Goal: Task Accomplishment & Management: Complete application form

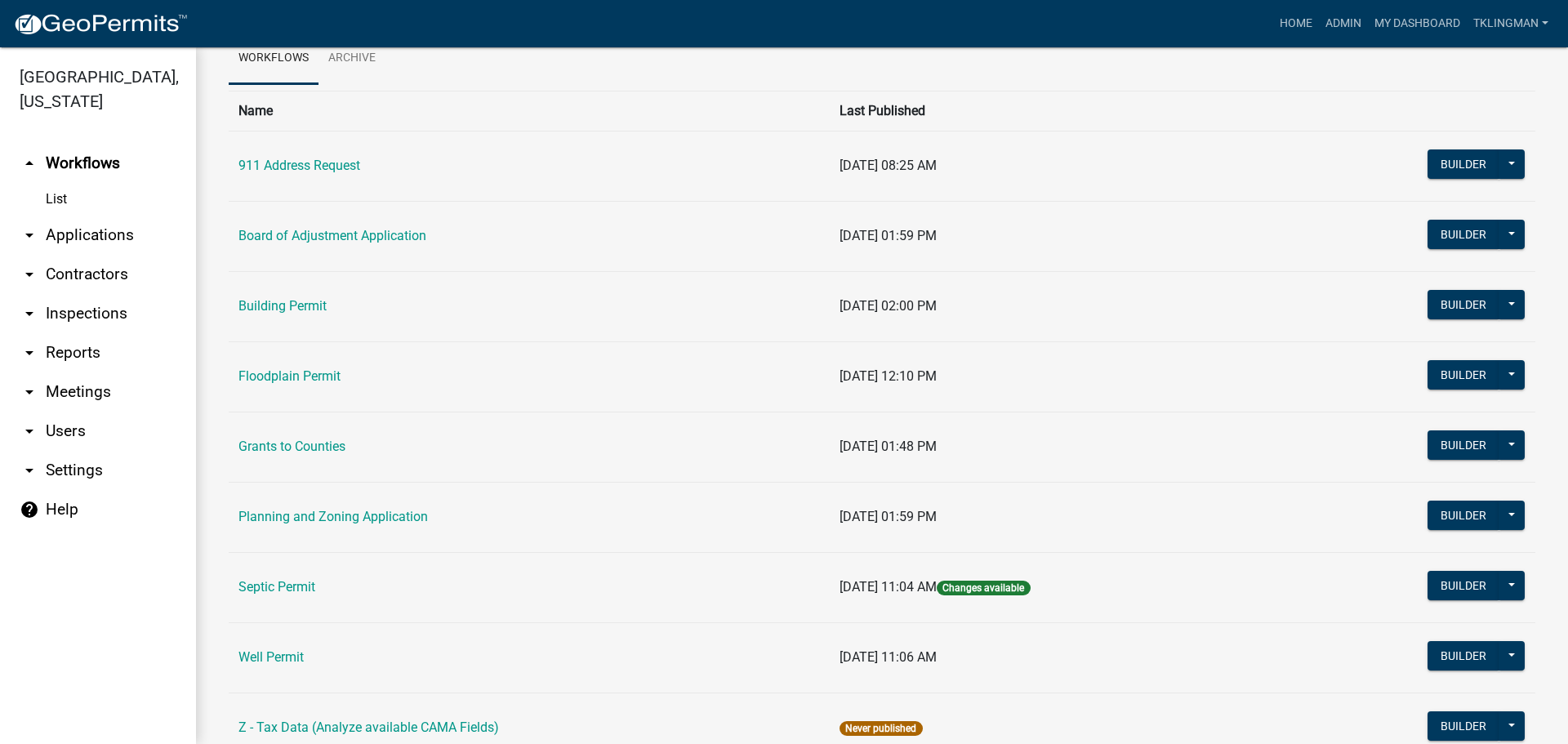
scroll to position [146, 0]
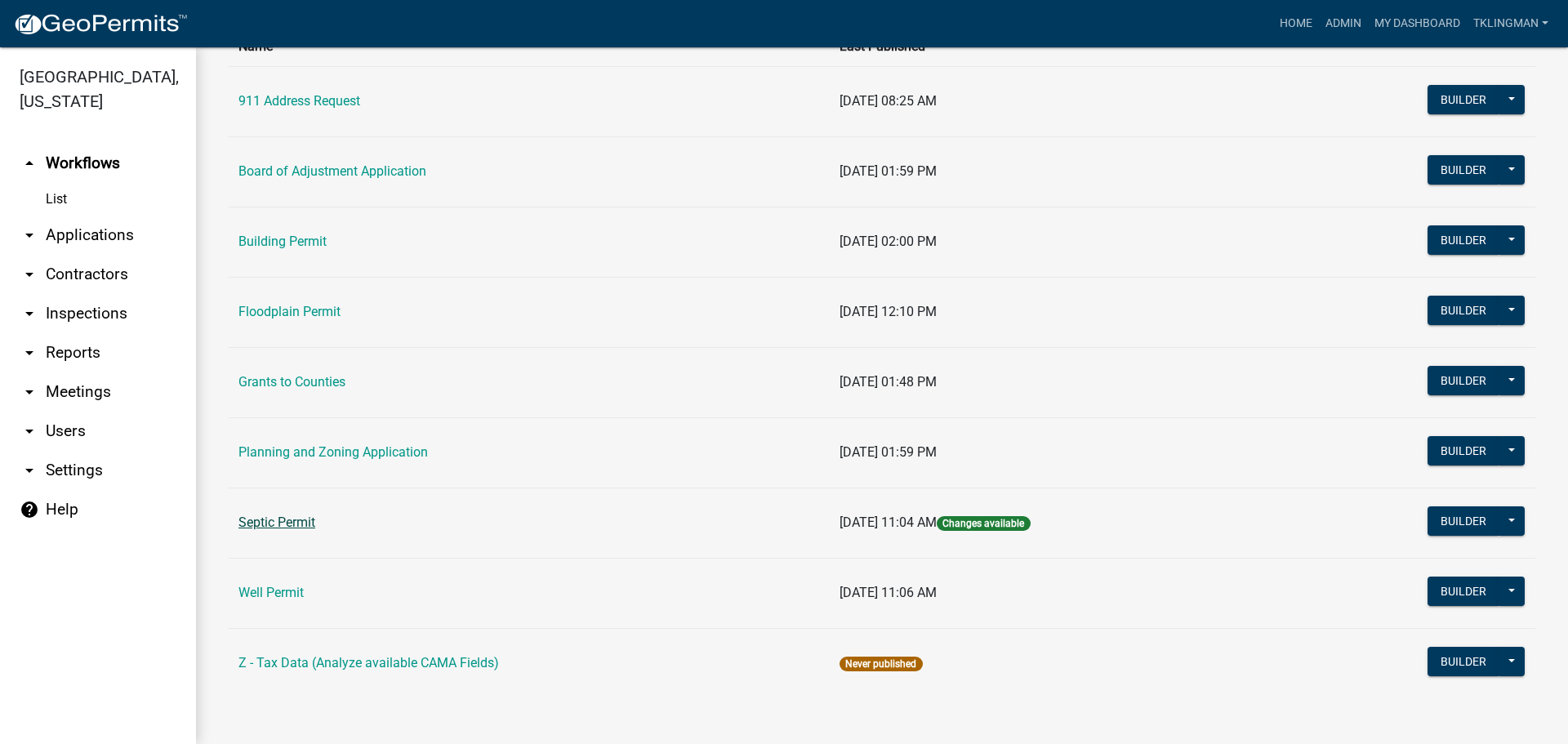
click at [267, 517] on link "Septic Permit" at bounding box center [276, 522] width 76 height 16
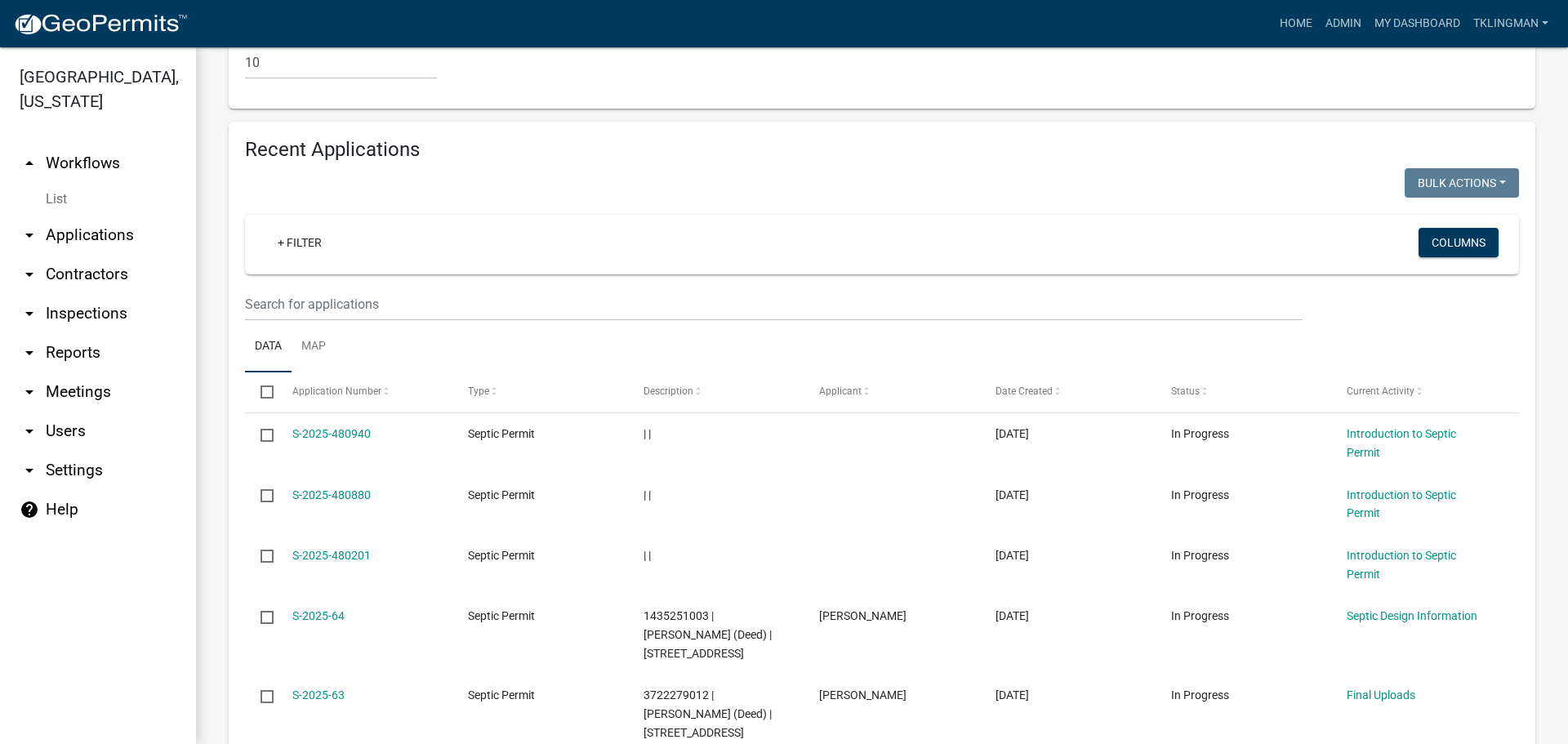
scroll to position [1634, 0]
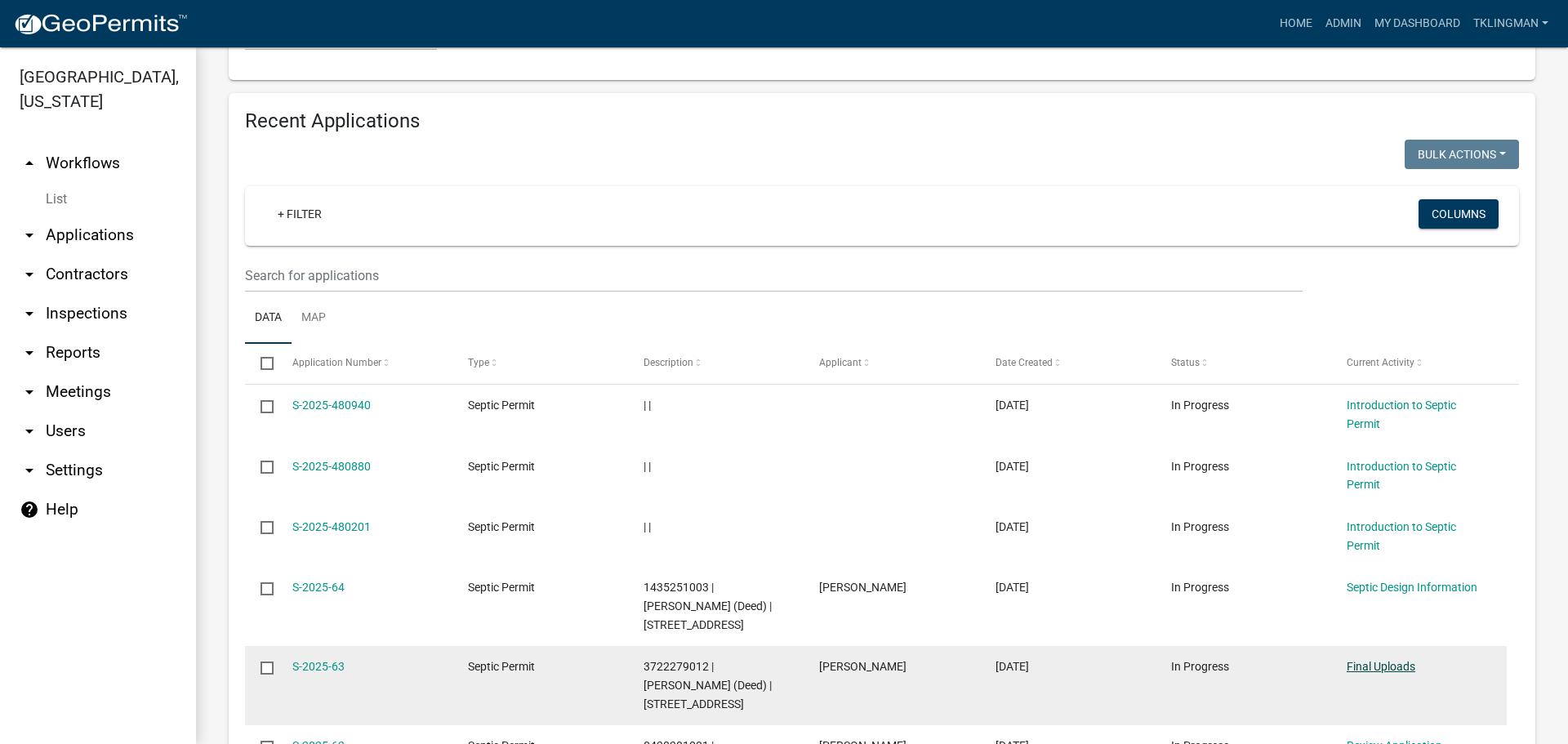
click at [1366, 660] on link "Final Uploads" at bounding box center [1380, 667] width 69 height 13
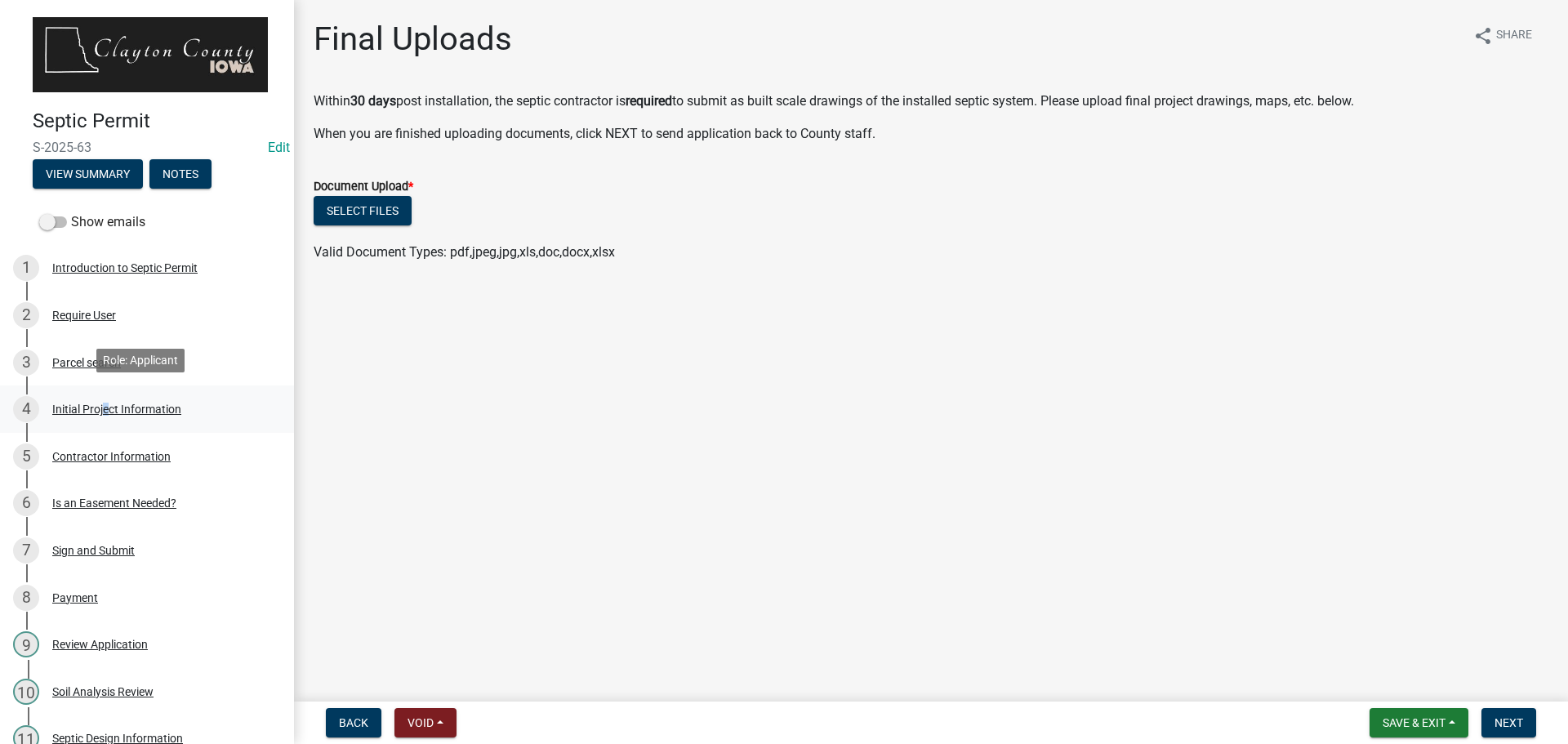
click at [99, 405] on div "Initial Project Information" at bounding box center [117, 409] width 129 height 11
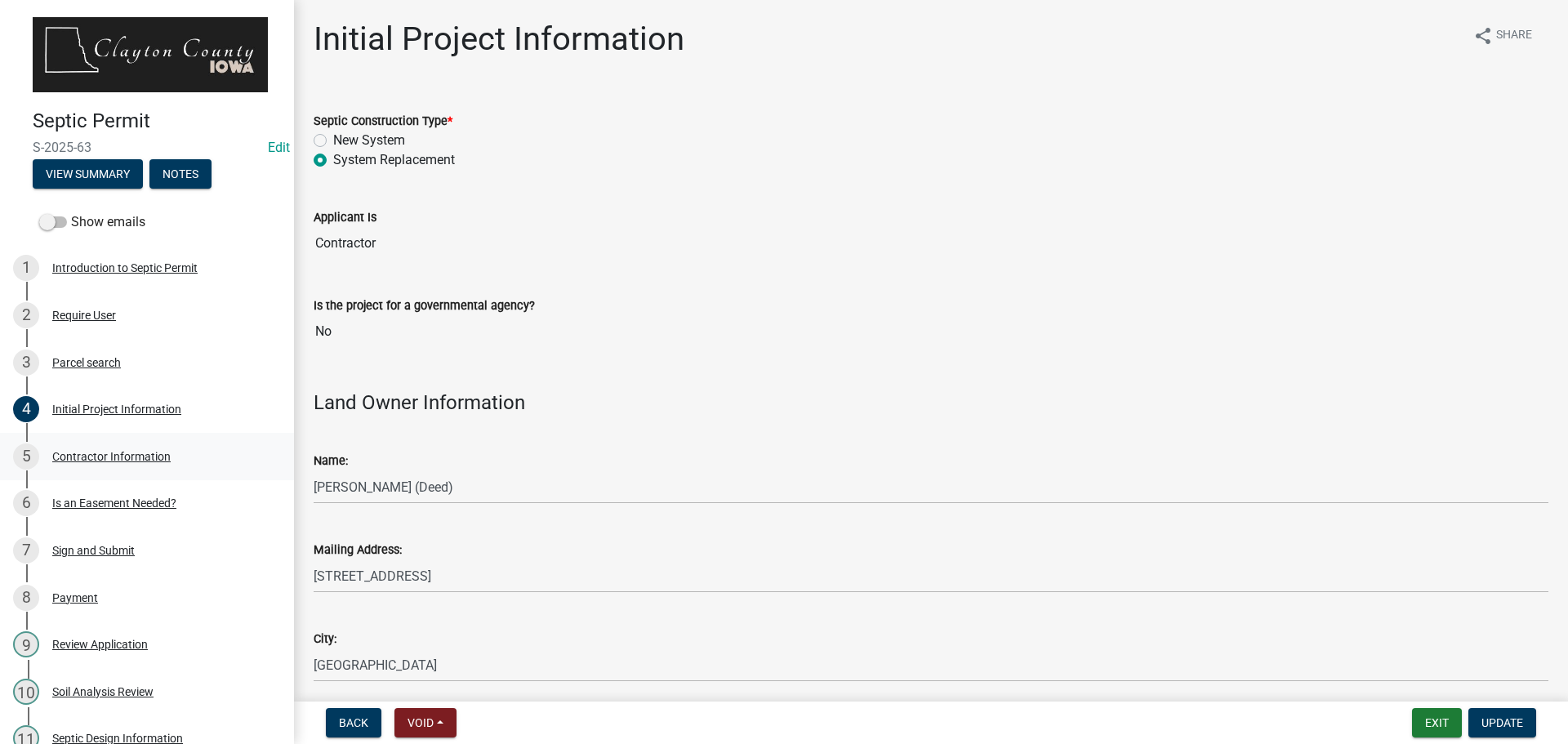
click at [112, 457] on div "Contractor Information" at bounding box center [111, 457] width 119 height 11
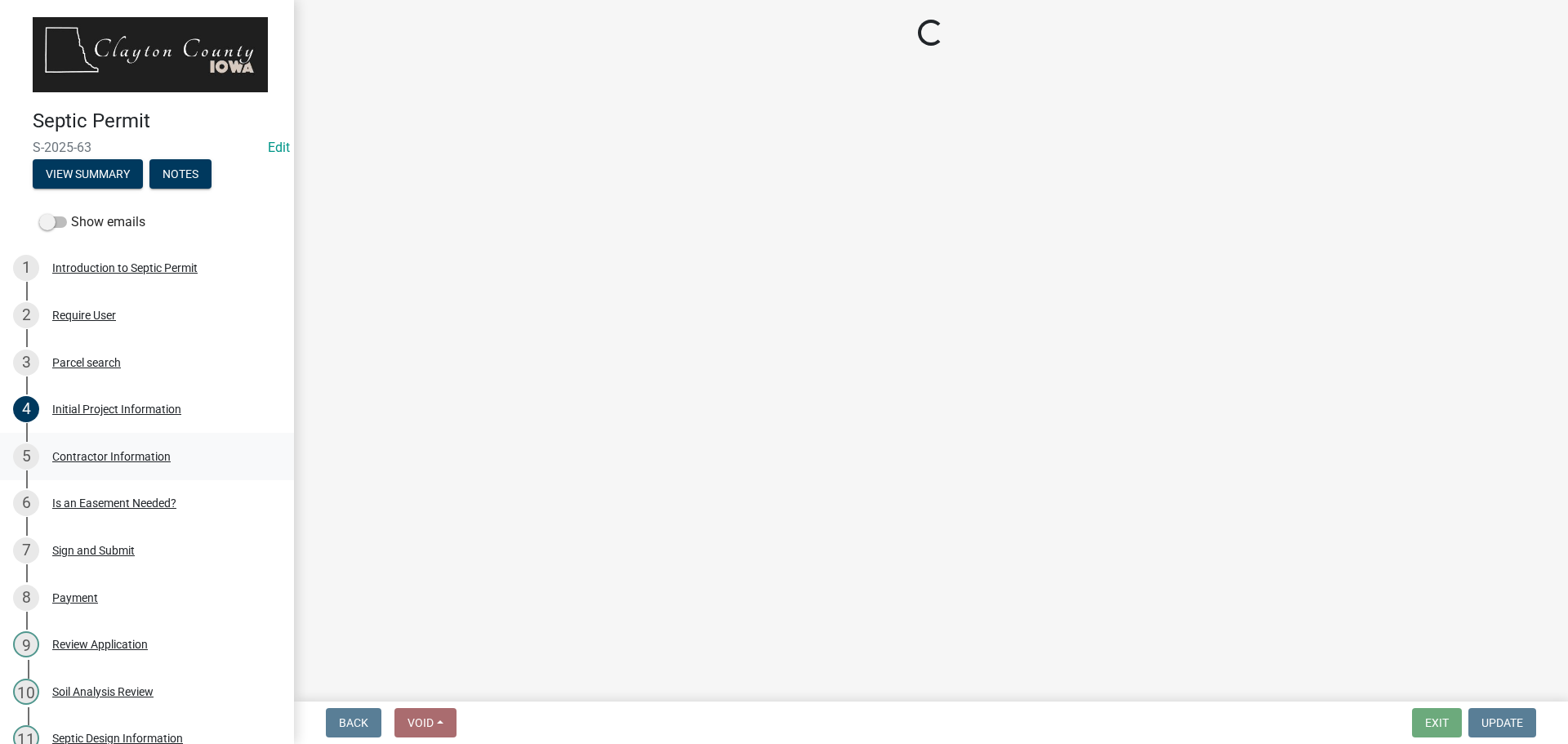
select select "8874d745-fa72-4821-8fac-c3ca616776f4"
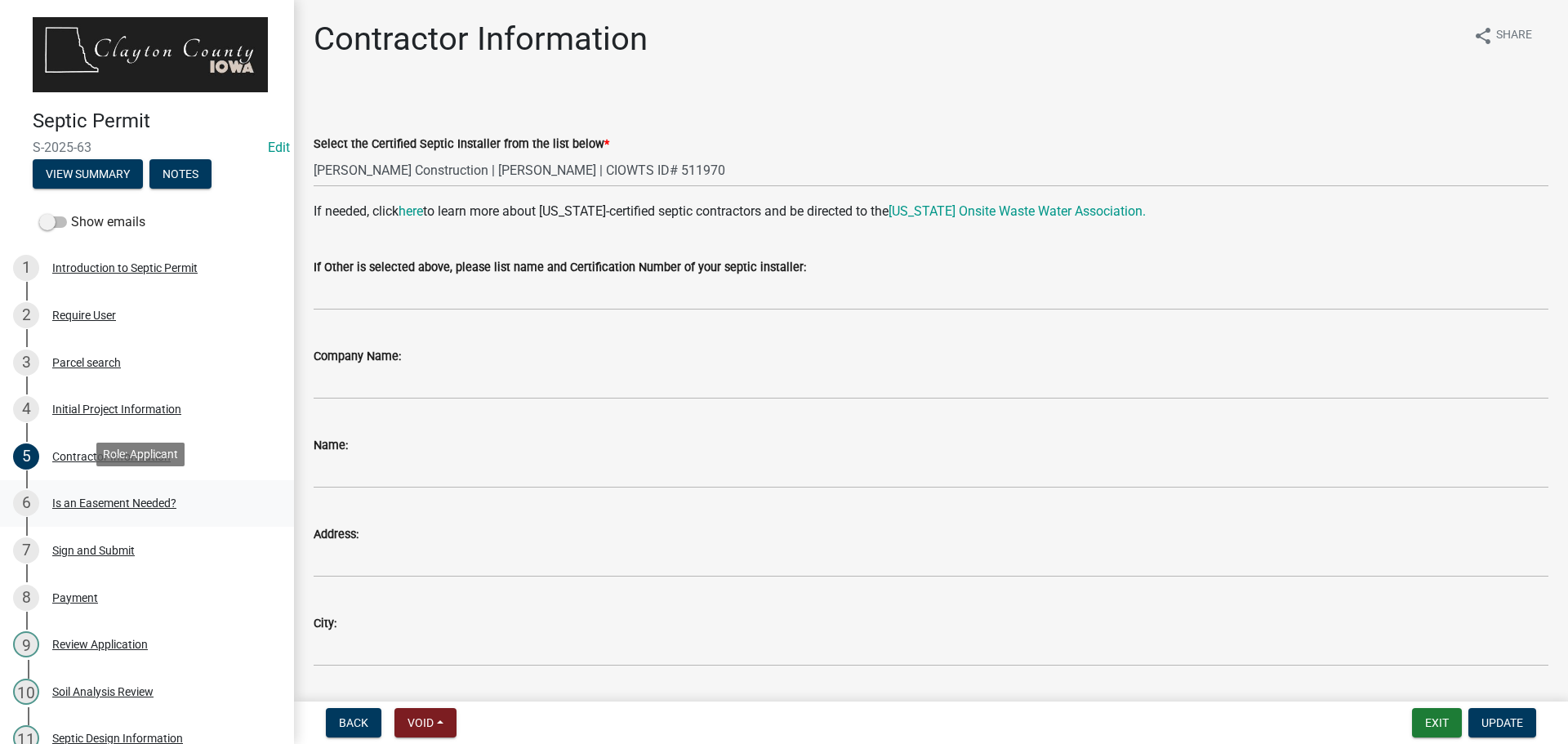
click at [125, 497] on div "Is an Easement Needed?" at bounding box center [114, 503] width 124 height 11
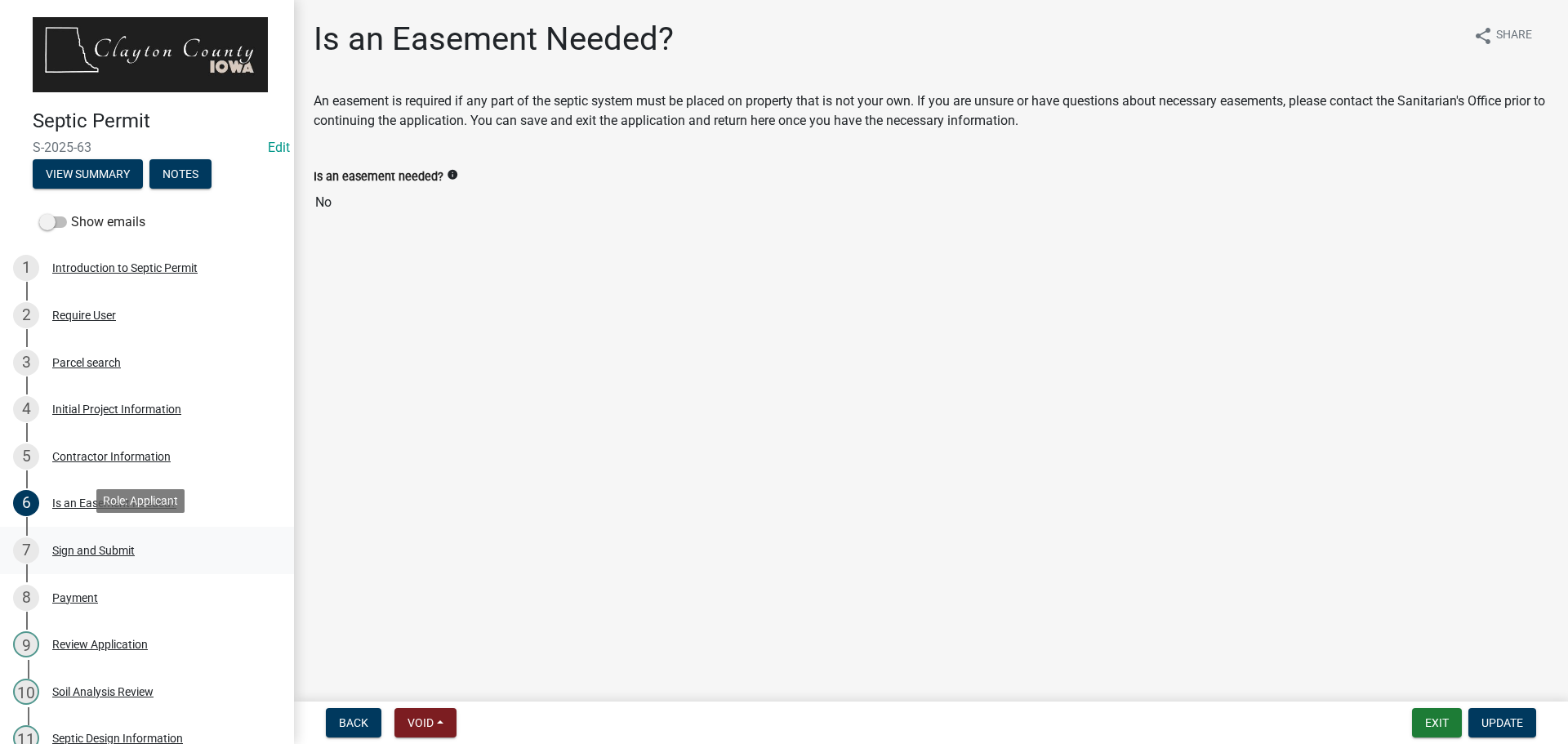
click at [94, 548] on div "Sign and Submit" at bounding box center [94, 551] width 83 height 11
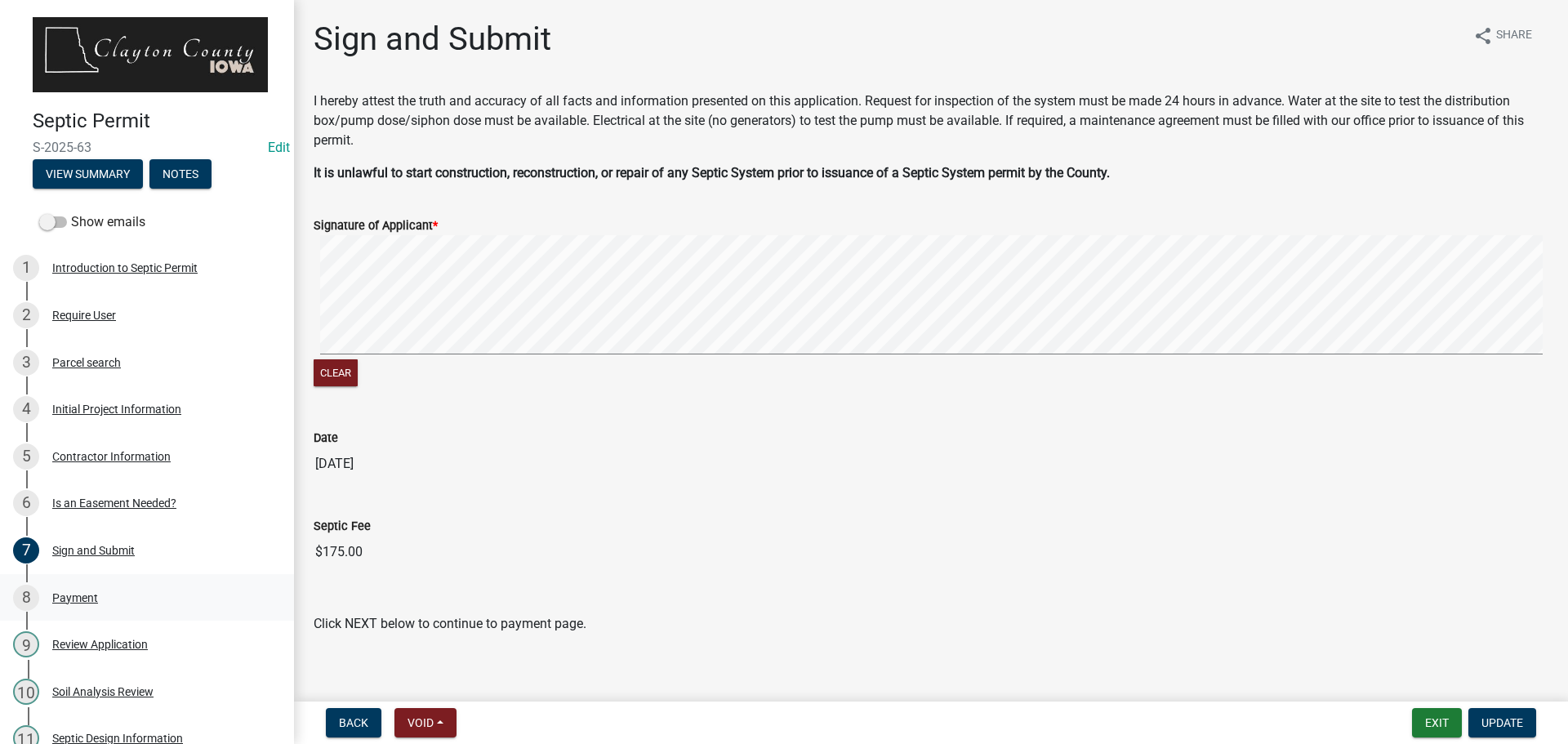
click at [70, 592] on div "Payment" at bounding box center [75, 598] width 46 height 11
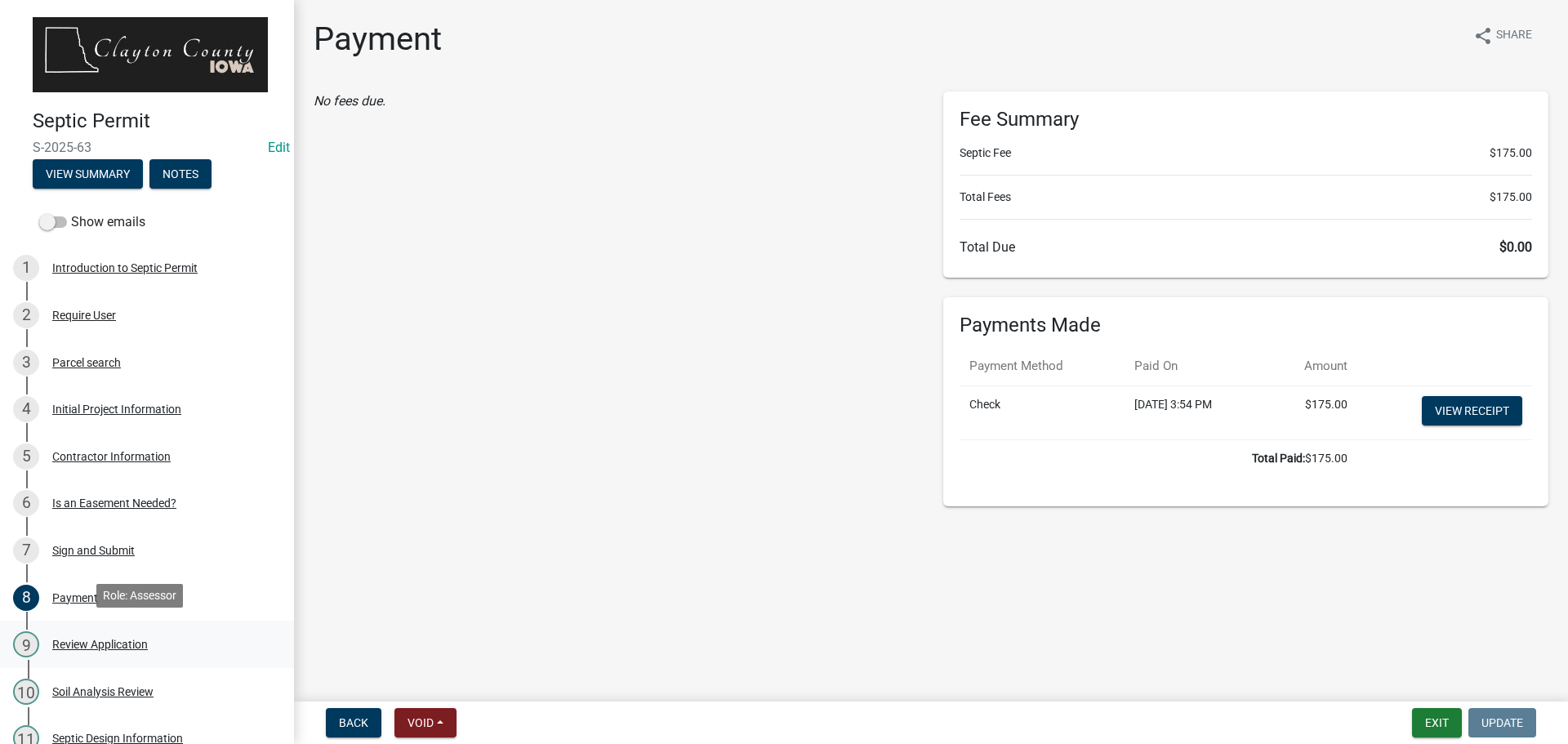
click at [121, 639] on div "Review Application" at bounding box center [100, 645] width 96 height 11
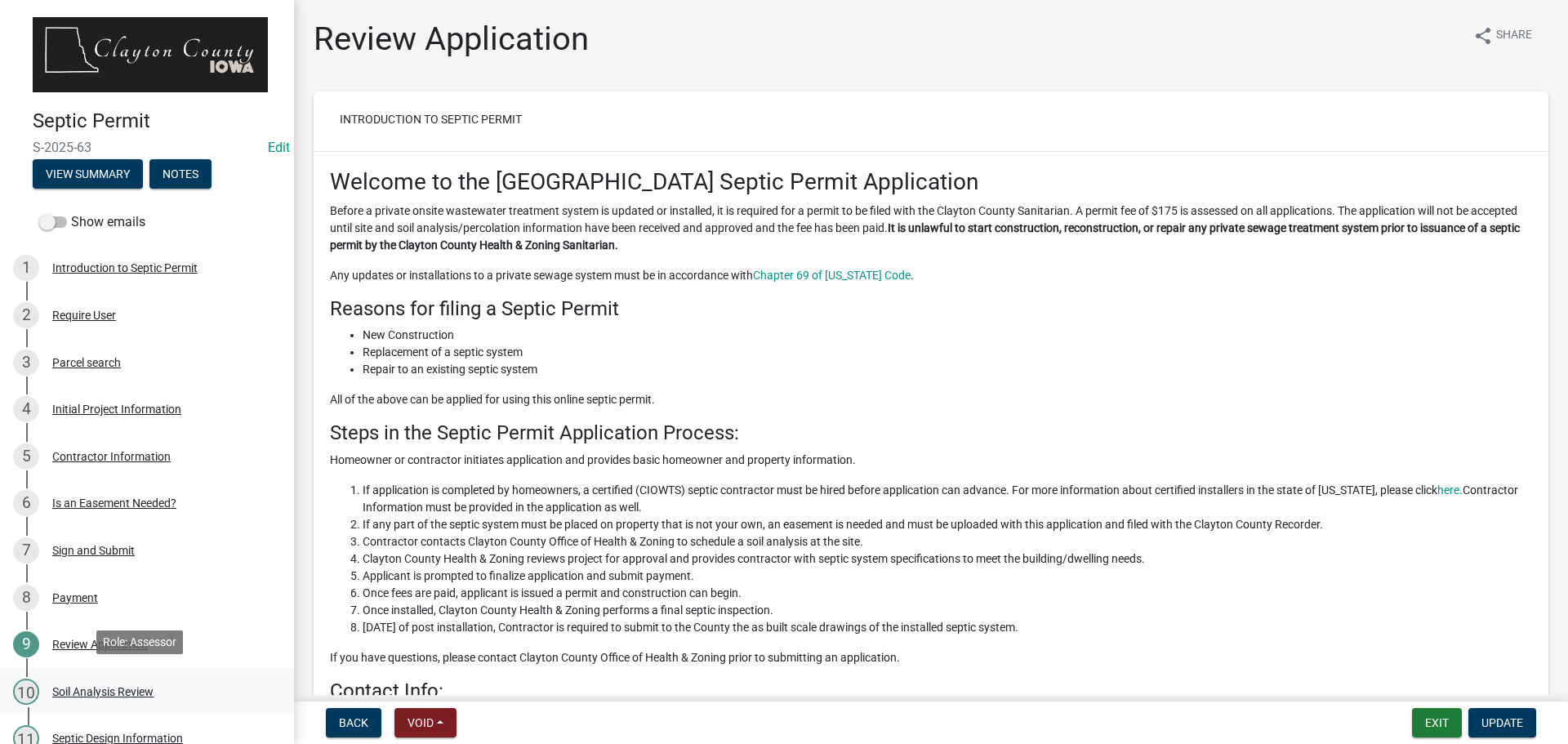
click at [79, 686] on div "Soil Analysis Review" at bounding box center [103, 692] width 101 height 11
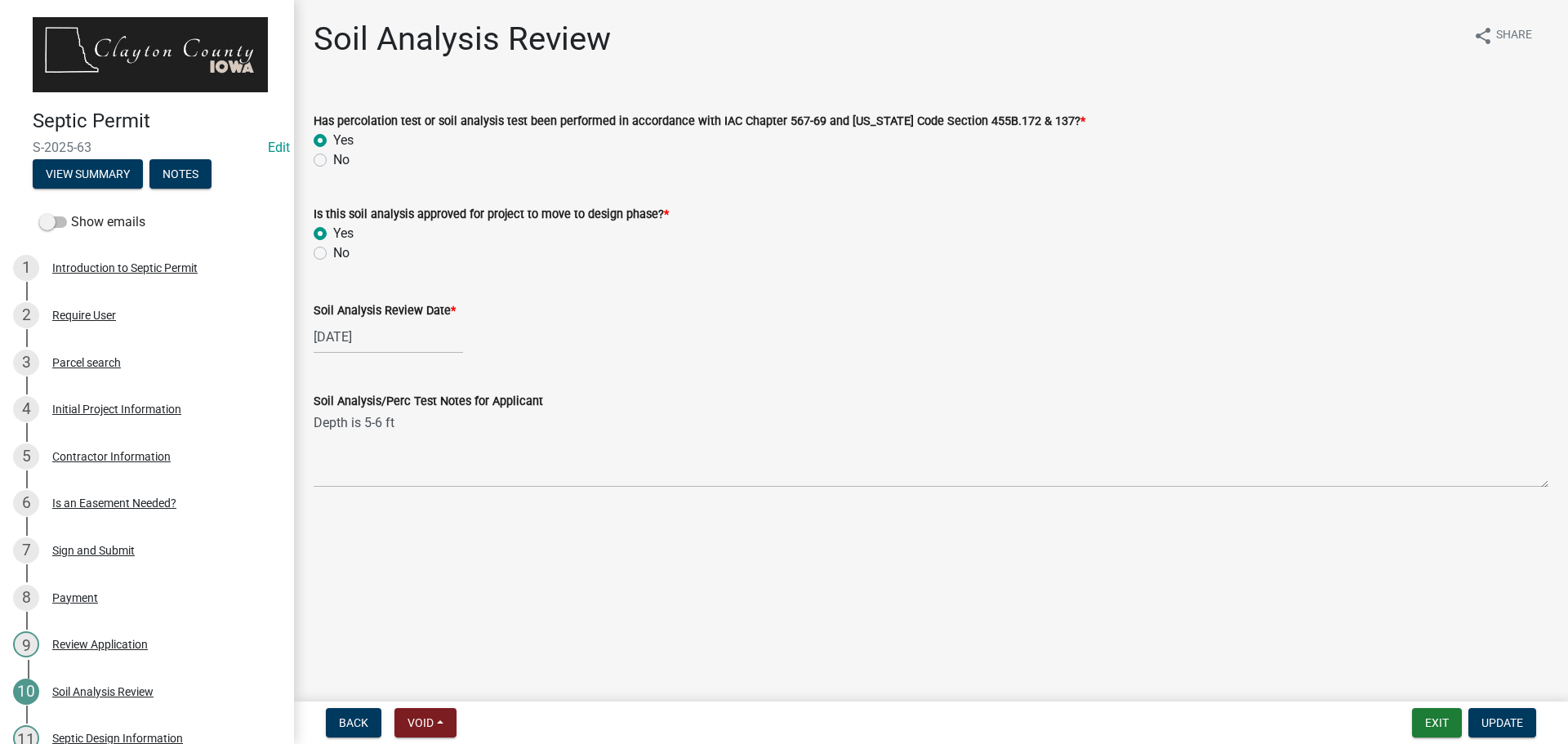
click at [318, 167] on div "No" at bounding box center [931, 159] width 1235 height 19
click at [333, 159] on label "No" at bounding box center [341, 159] width 17 height 19
click at [333, 159] on input "No" at bounding box center [339, 156] width 11 height 11
radio input "true"
click at [333, 139] on label "Yes" at bounding box center [343, 140] width 20 height 19
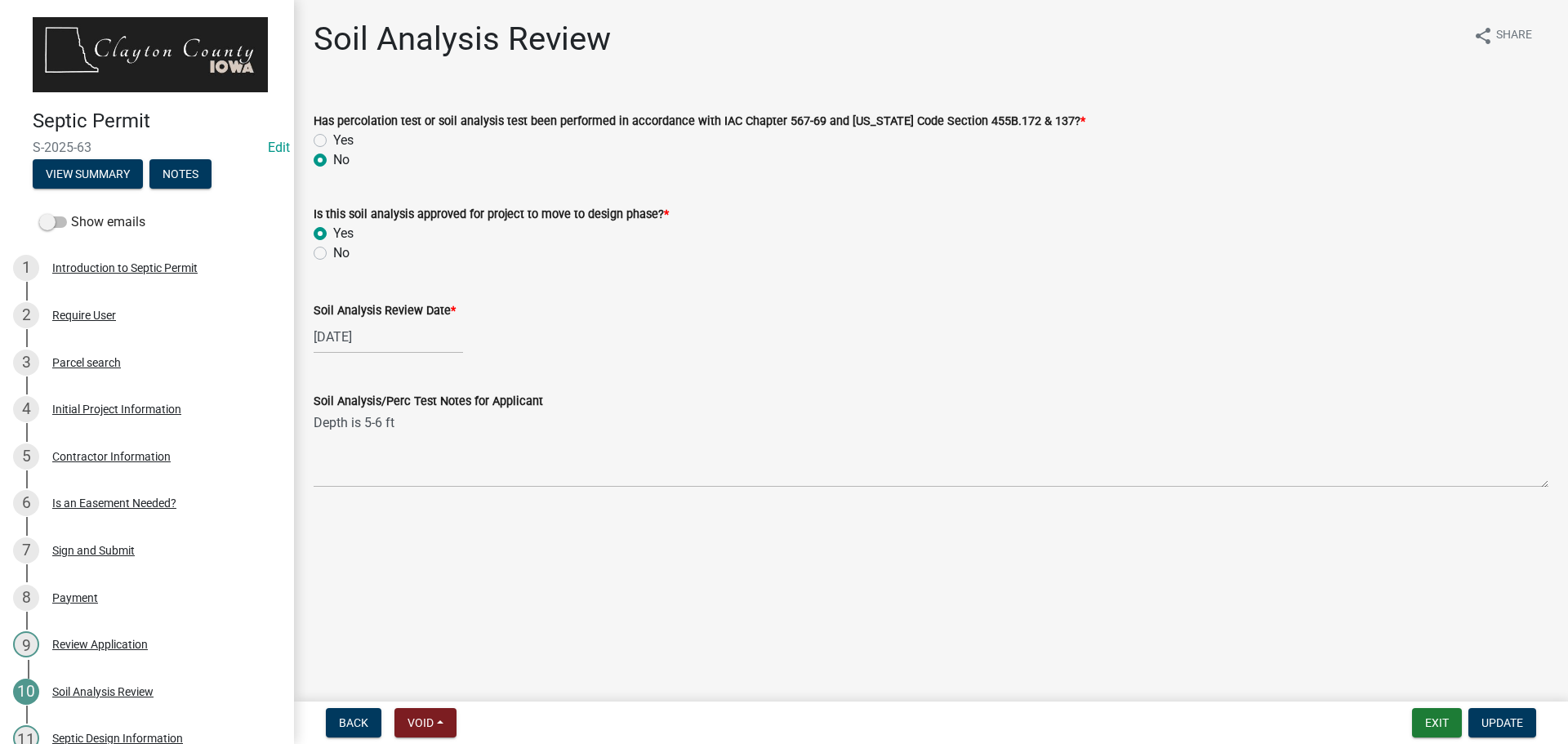
click at [333, 139] on input "Yes" at bounding box center [339, 136] width 11 height 11
radio input "true"
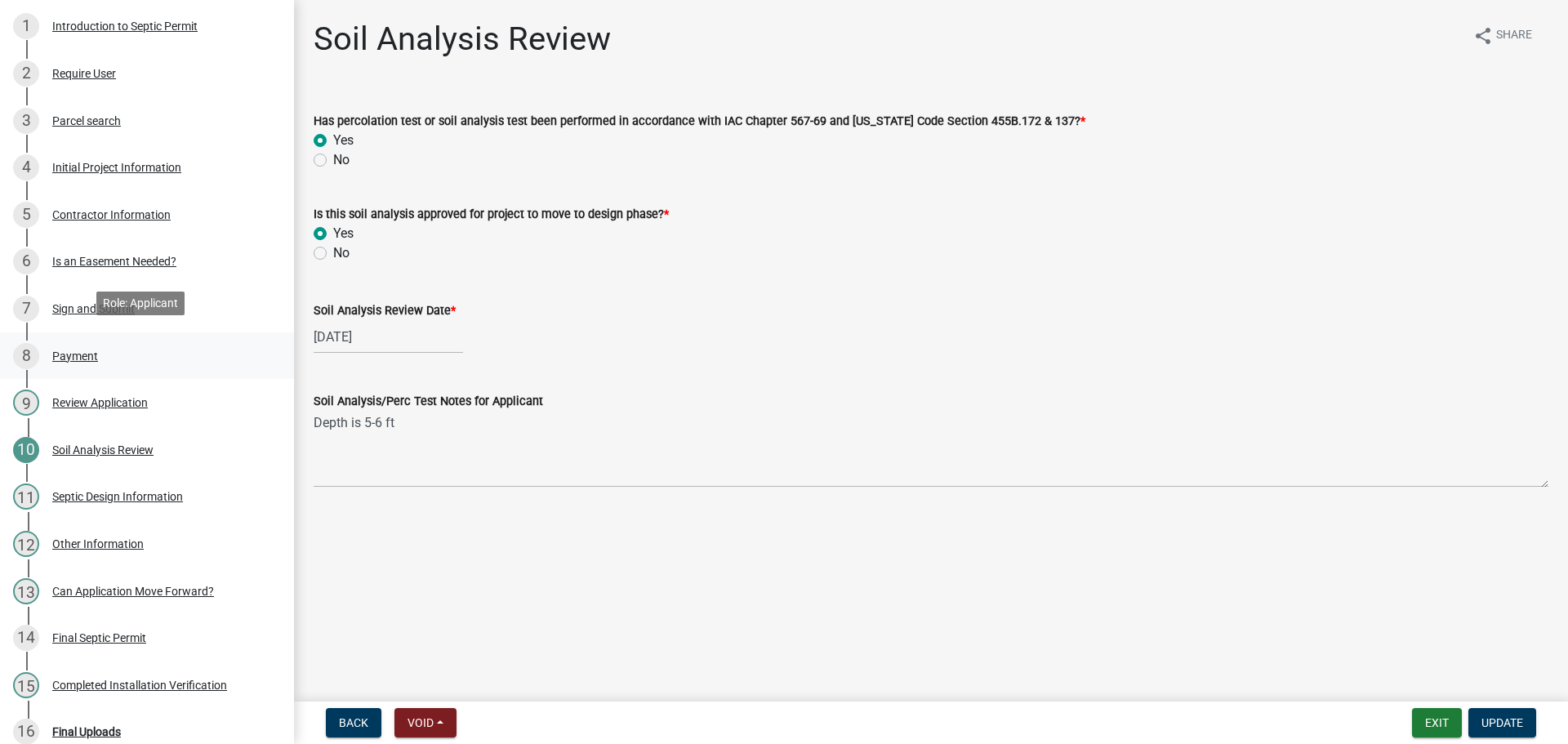
scroll to position [245, 0]
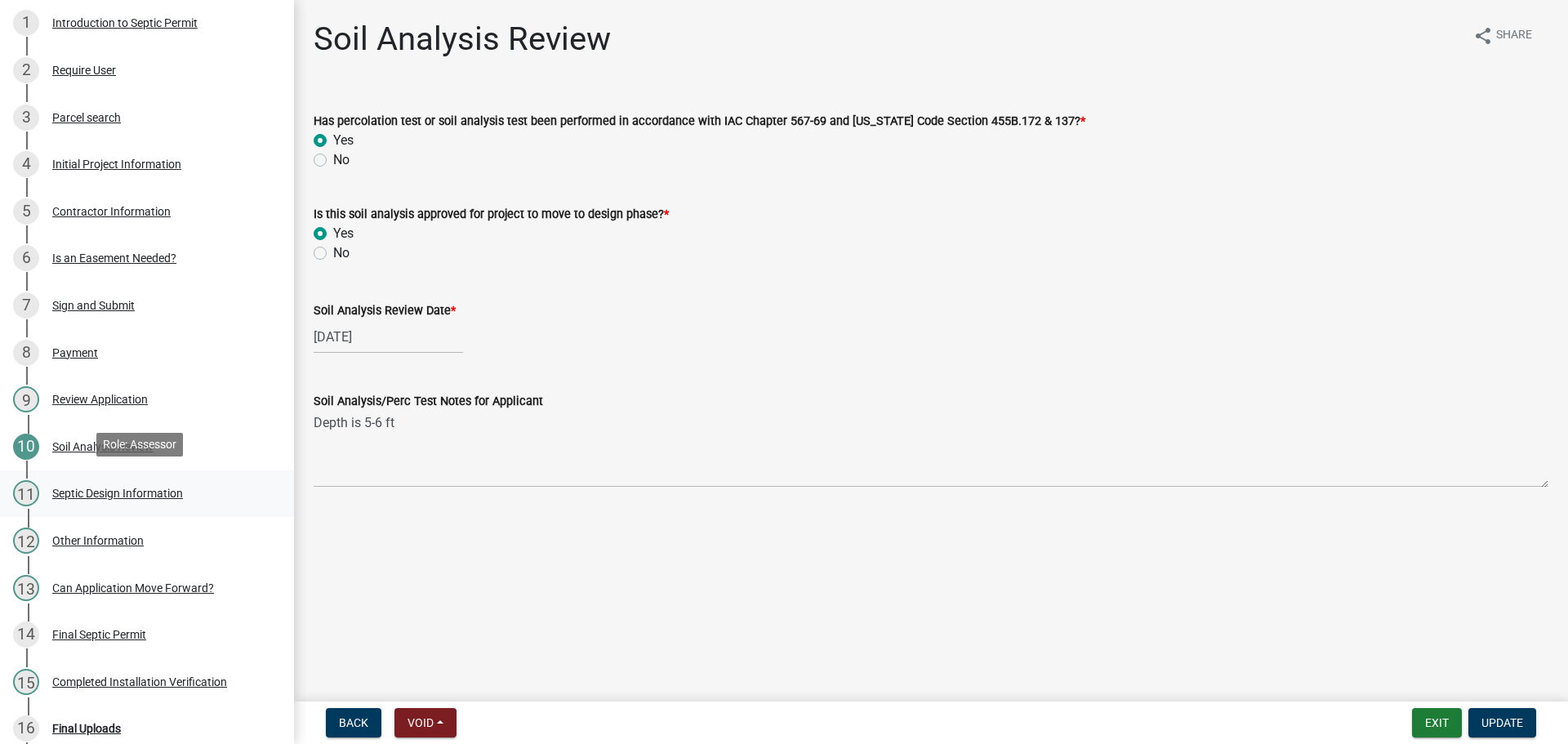
click at [146, 492] on div "Septic Design Information" at bounding box center [118, 494] width 131 height 11
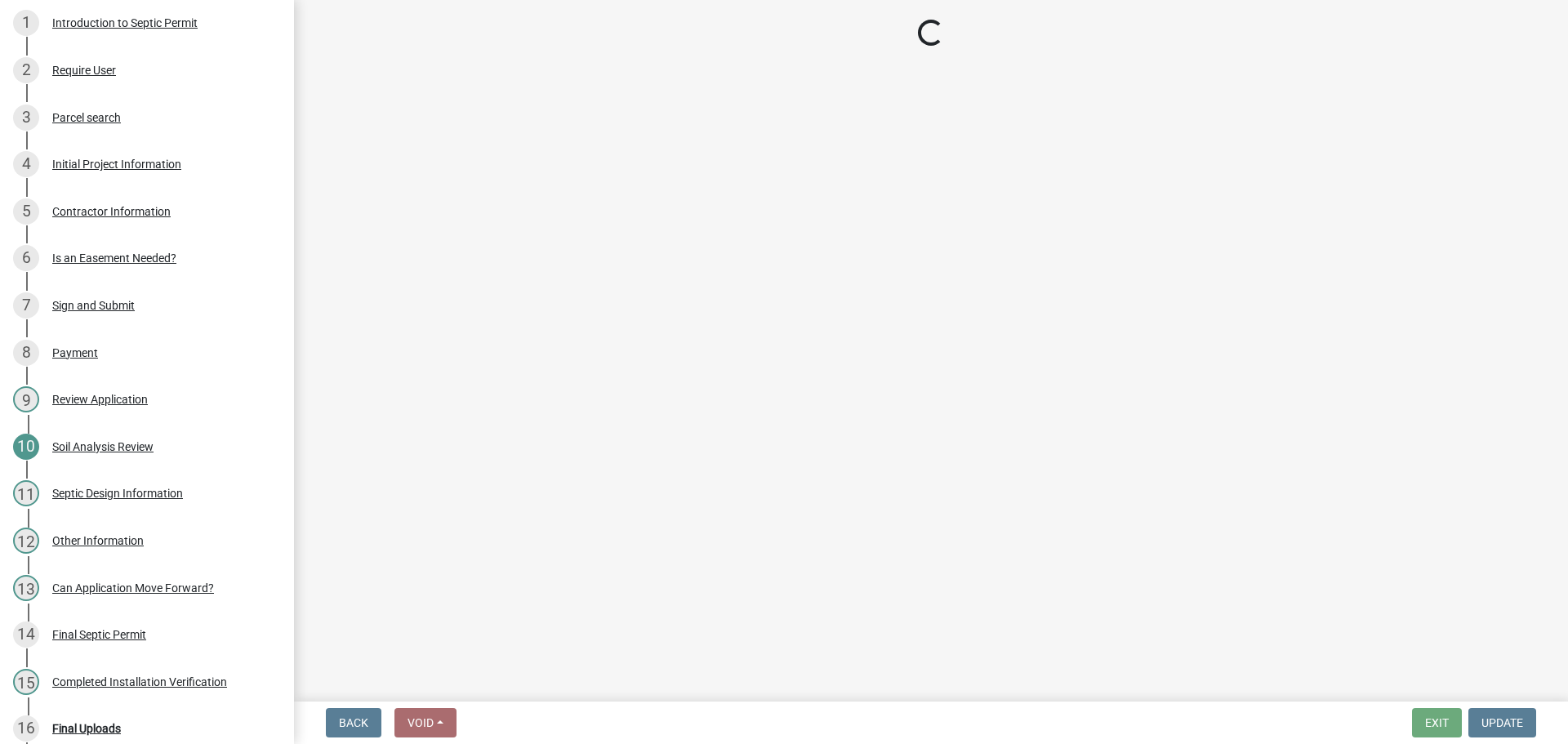
select select "f1d0e1b8-b818-4402-b9ad-74fd73191869"
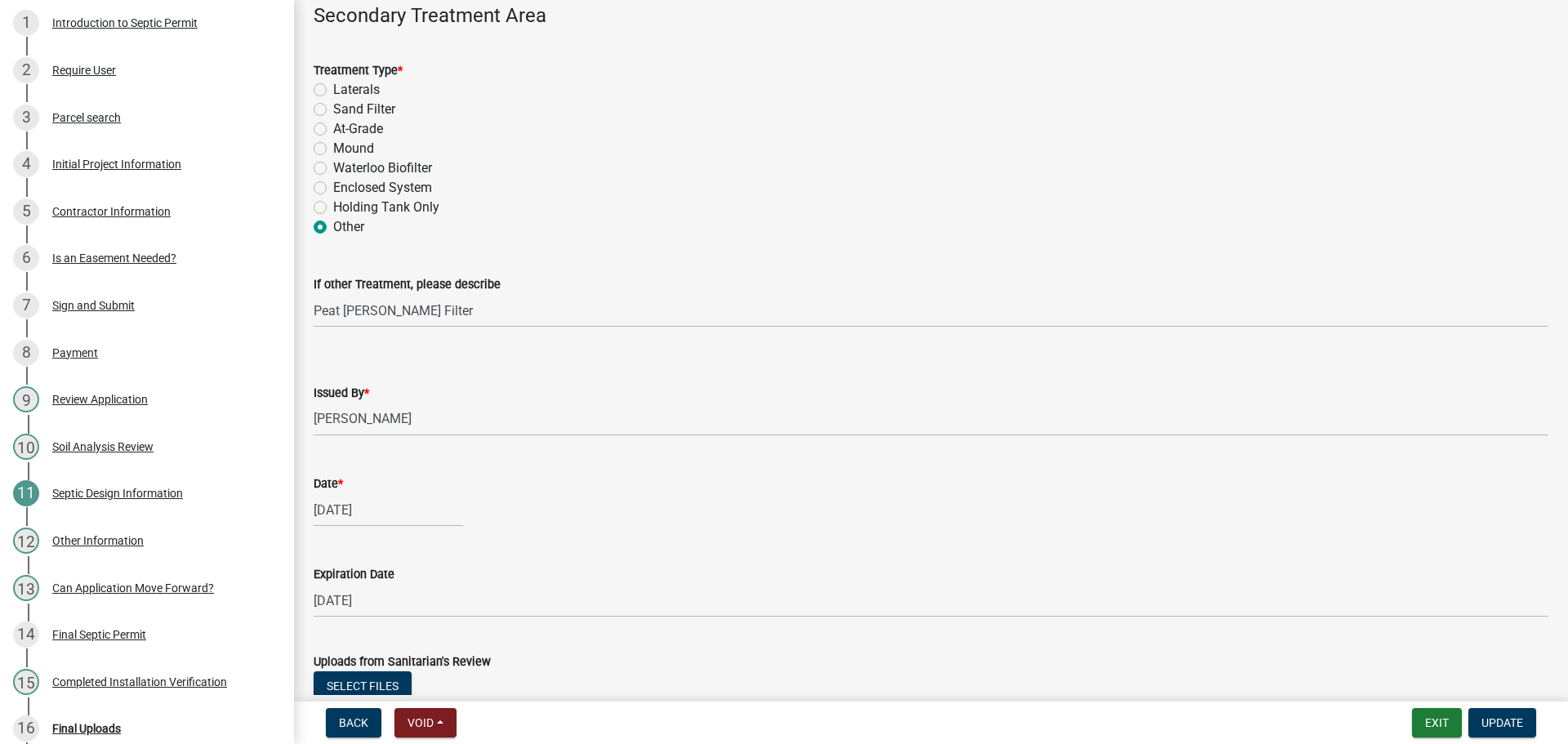
scroll to position [1797, 0]
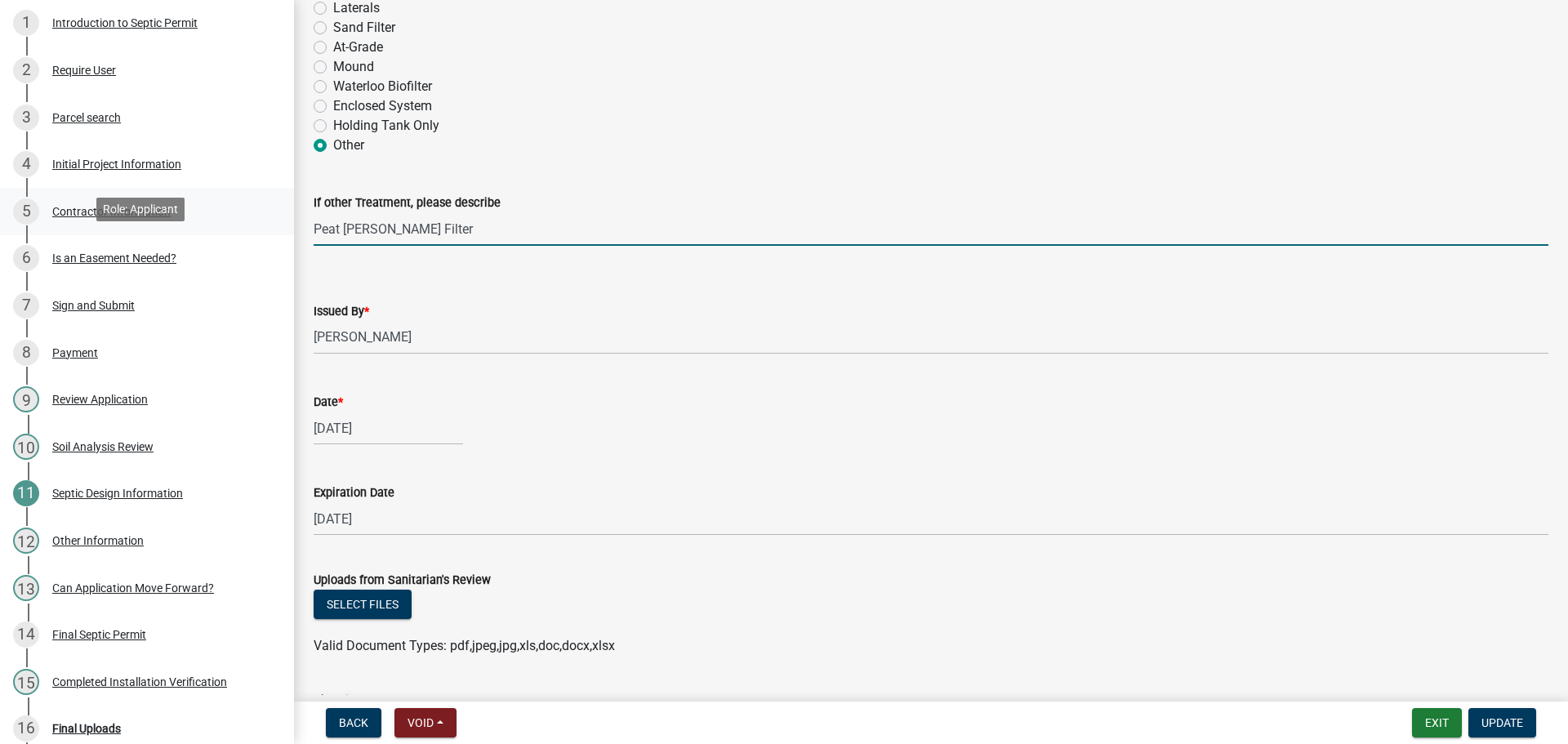
drag, startPoint x: 455, startPoint y: 227, endPoint x: 209, endPoint y: 228, distance: 246.0
click at [209, 228] on div "Septic Permit S-2025-63 Edit View Summary Notes Show emails 1 Introduction to S…" at bounding box center [784, 372] width 1568 height 744
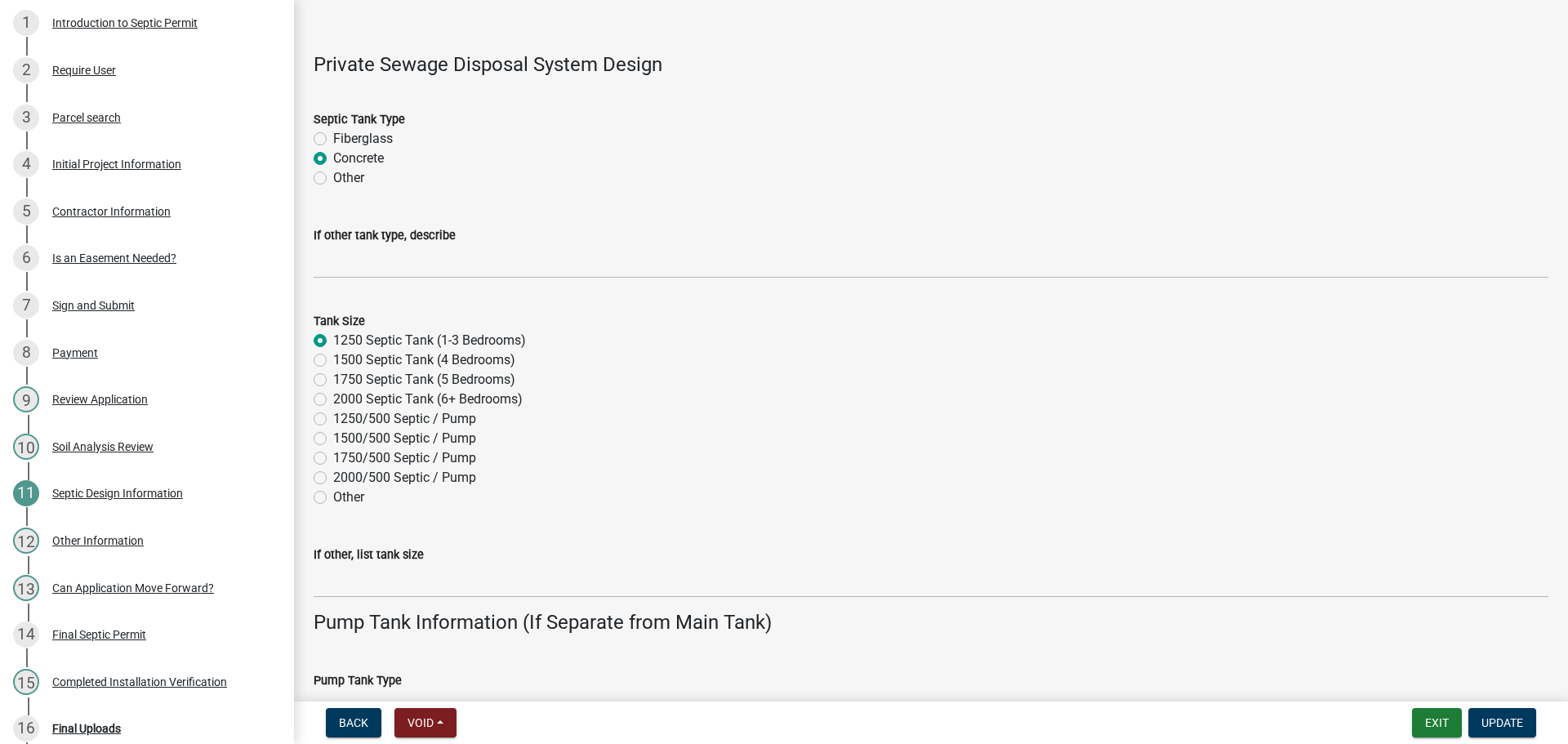
scroll to position [245, 0]
